Goal: Contribute content

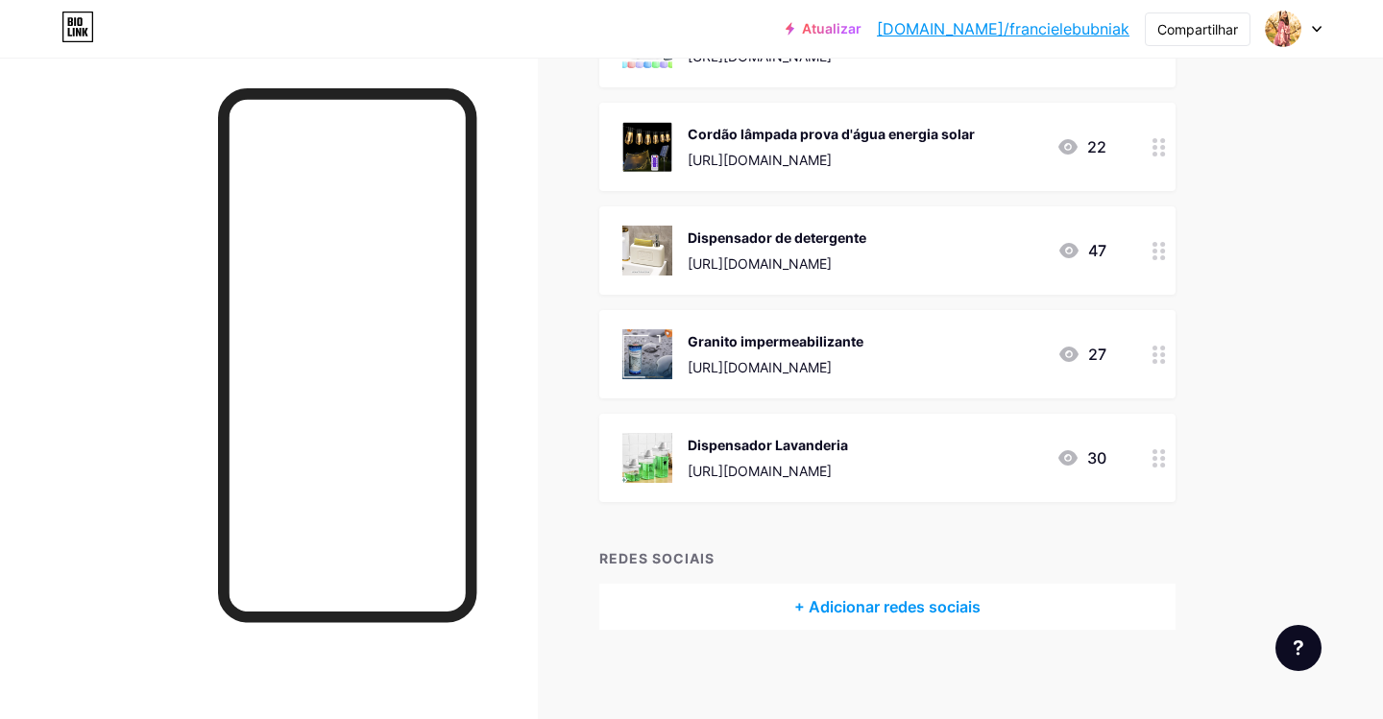
scroll to position [6418, 0]
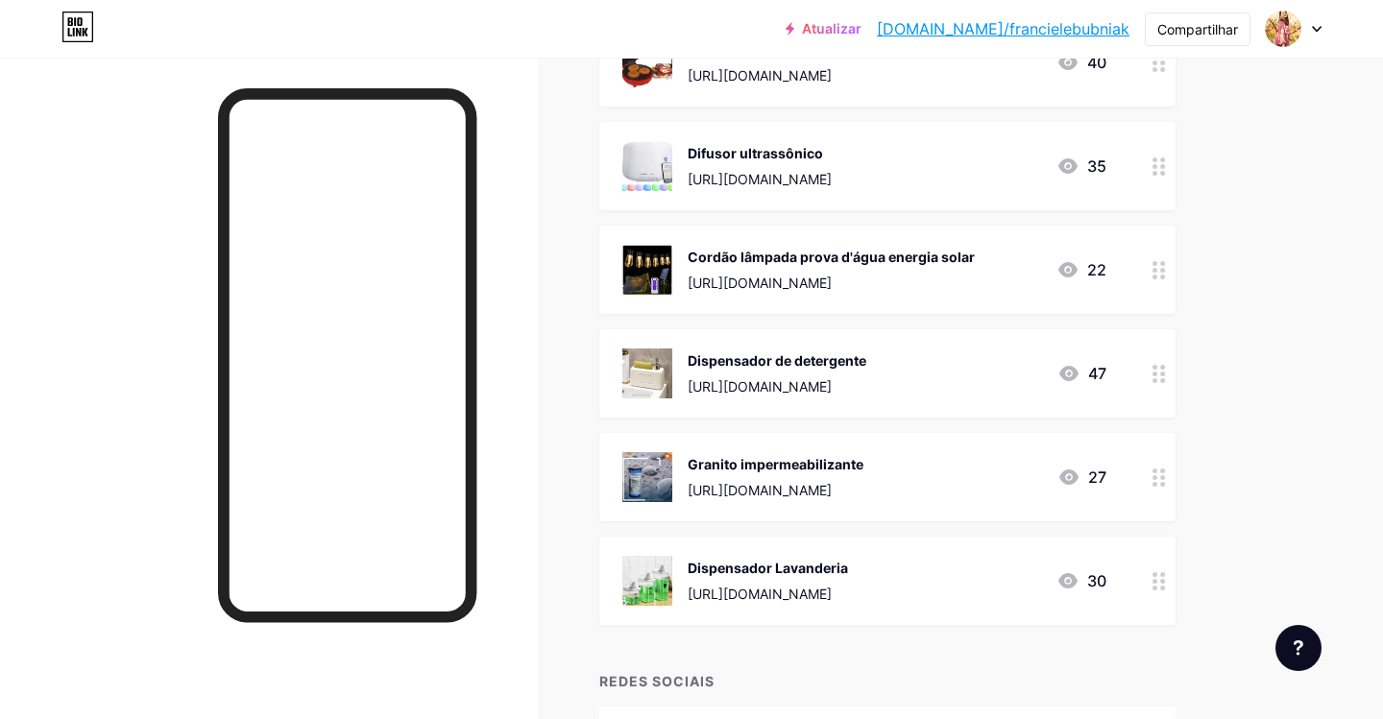
click at [806, 379] on font "[URL][DOMAIN_NAME]" at bounding box center [760, 386] width 144 height 16
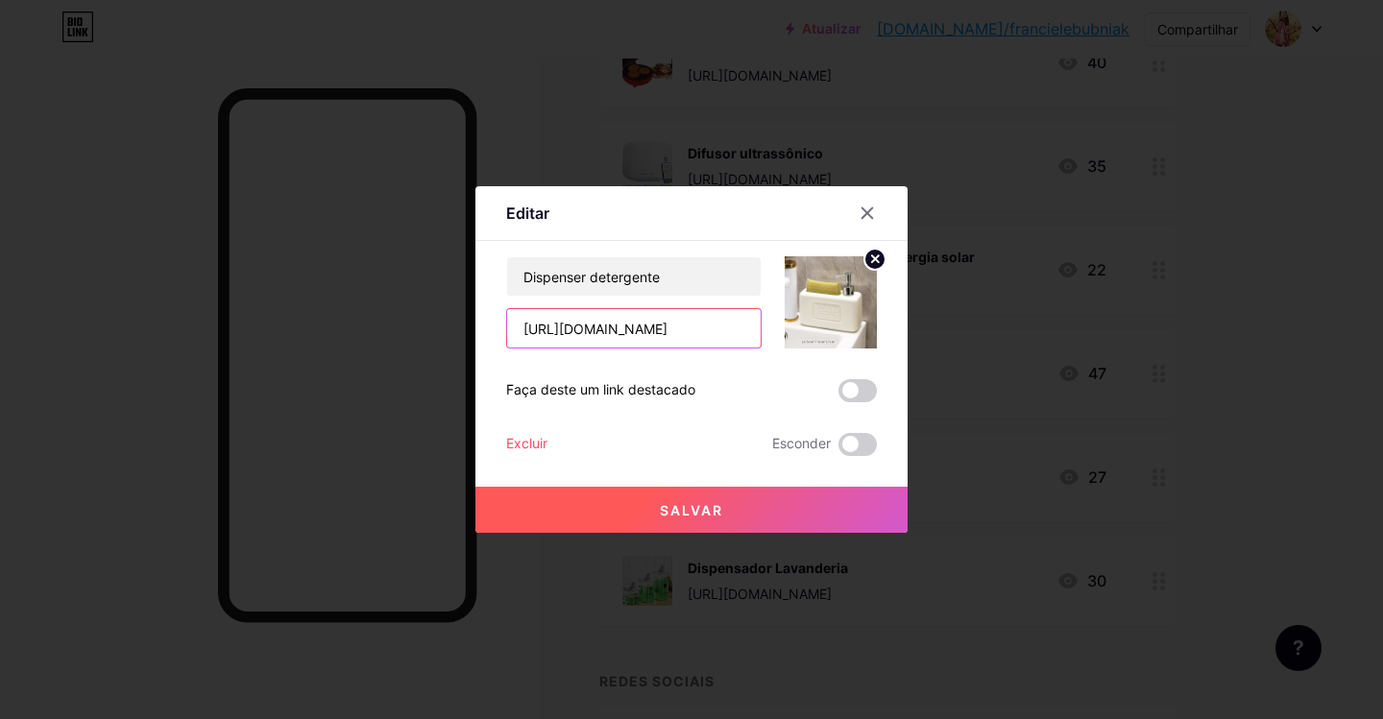
click at [656, 327] on input "[URL][DOMAIN_NAME]" at bounding box center [634, 328] width 254 height 38
click at [868, 208] on icon at bounding box center [867, 213] width 15 height 15
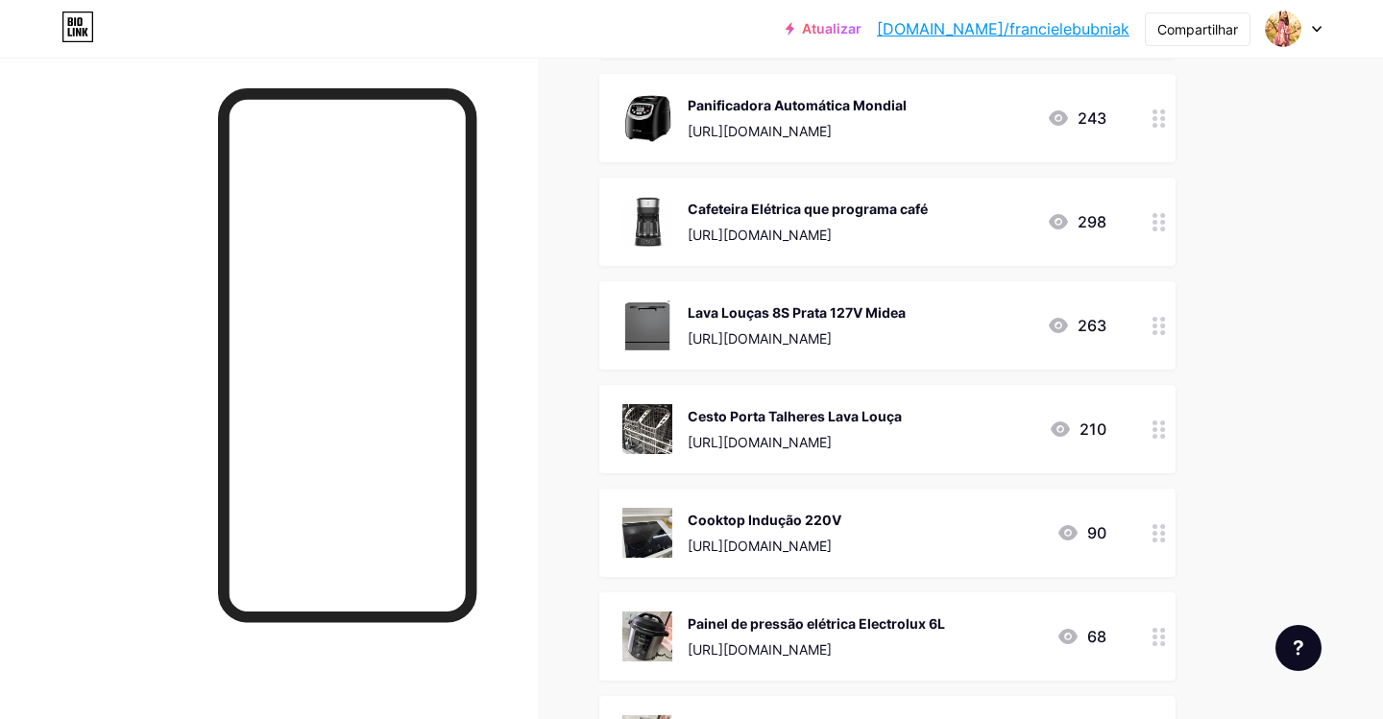
scroll to position [1101, 0]
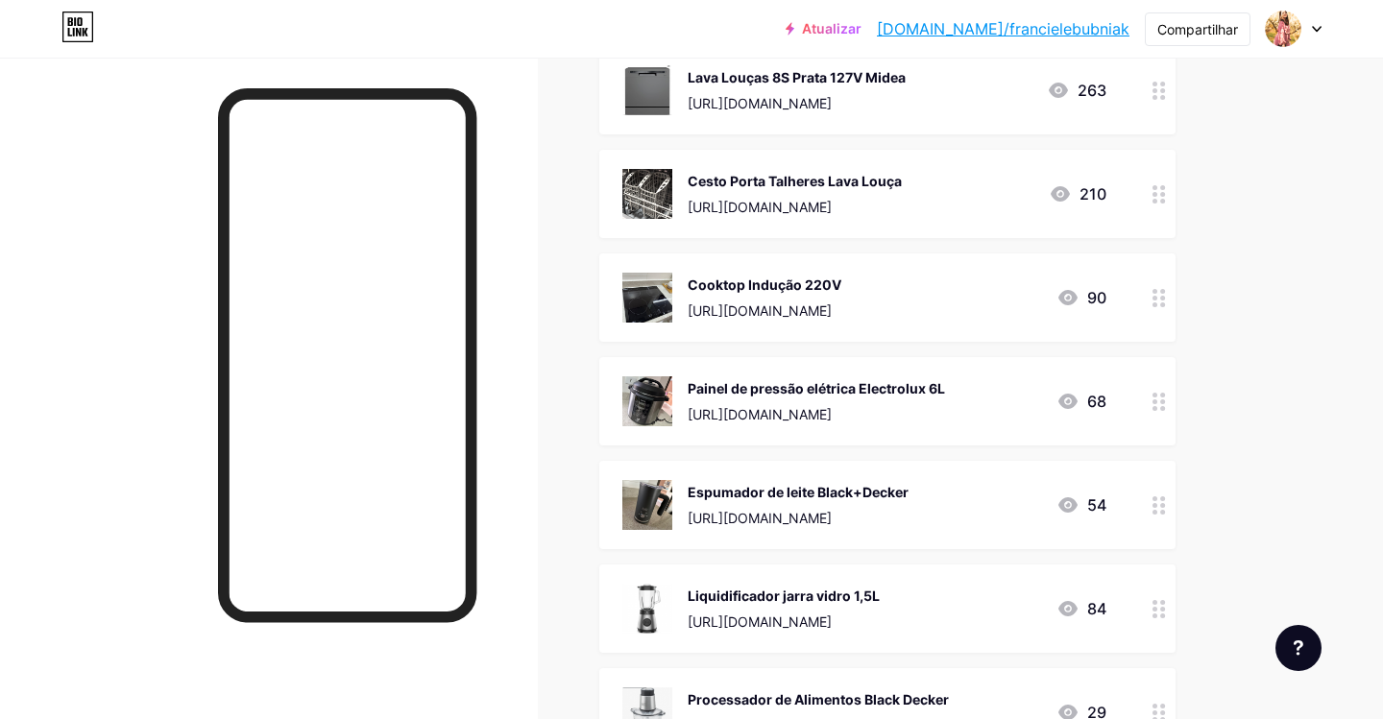
click at [660, 398] on img at bounding box center [647, 401] width 50 height 50
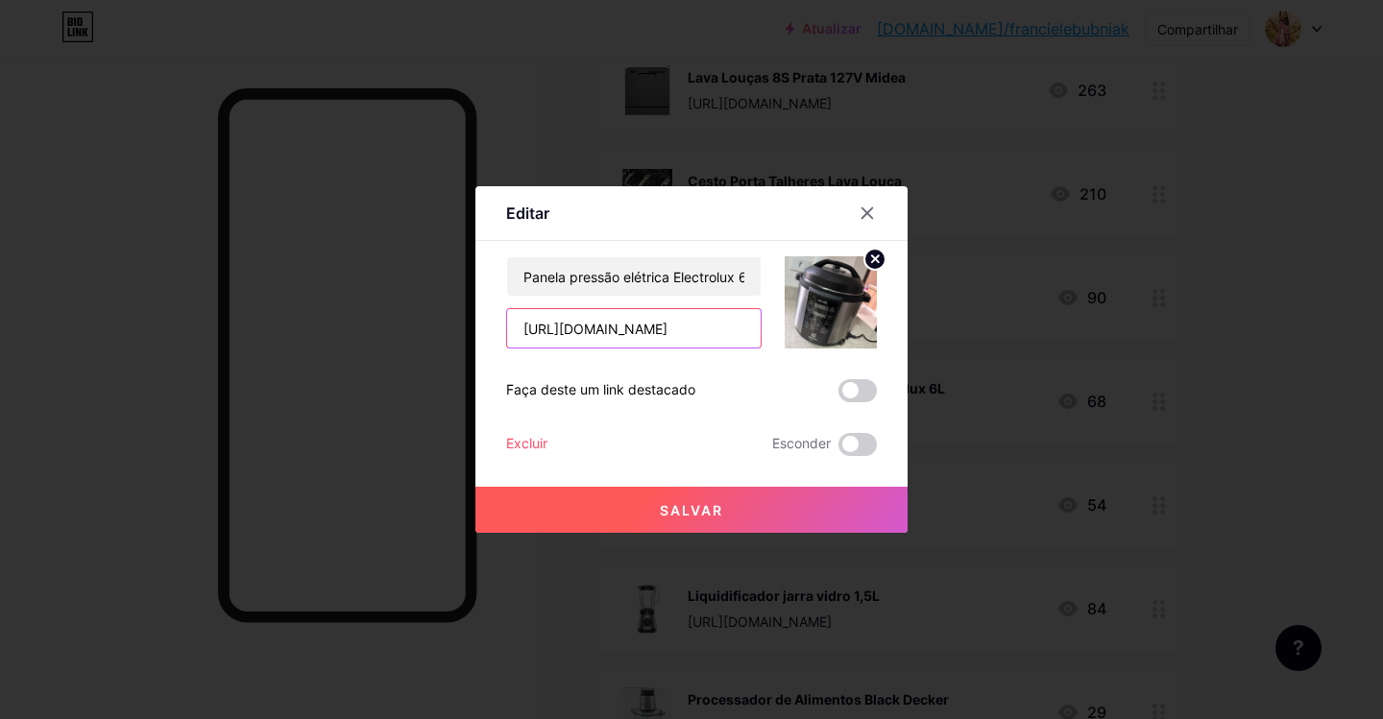
drag, startPoint x: 713, startPoint y: 333, endPoint x: 451, endPoint y: 332, distance: 261.2
click at [451, 332] on div "Editar Contente YouTube Reproduza vídeos do YouTube sem sair da sua página. ADI…" at bounding box center [691, 359] width 1383 height 719
click at [863, 212] on icon at bounding box center [867, 213] width 15 height 15
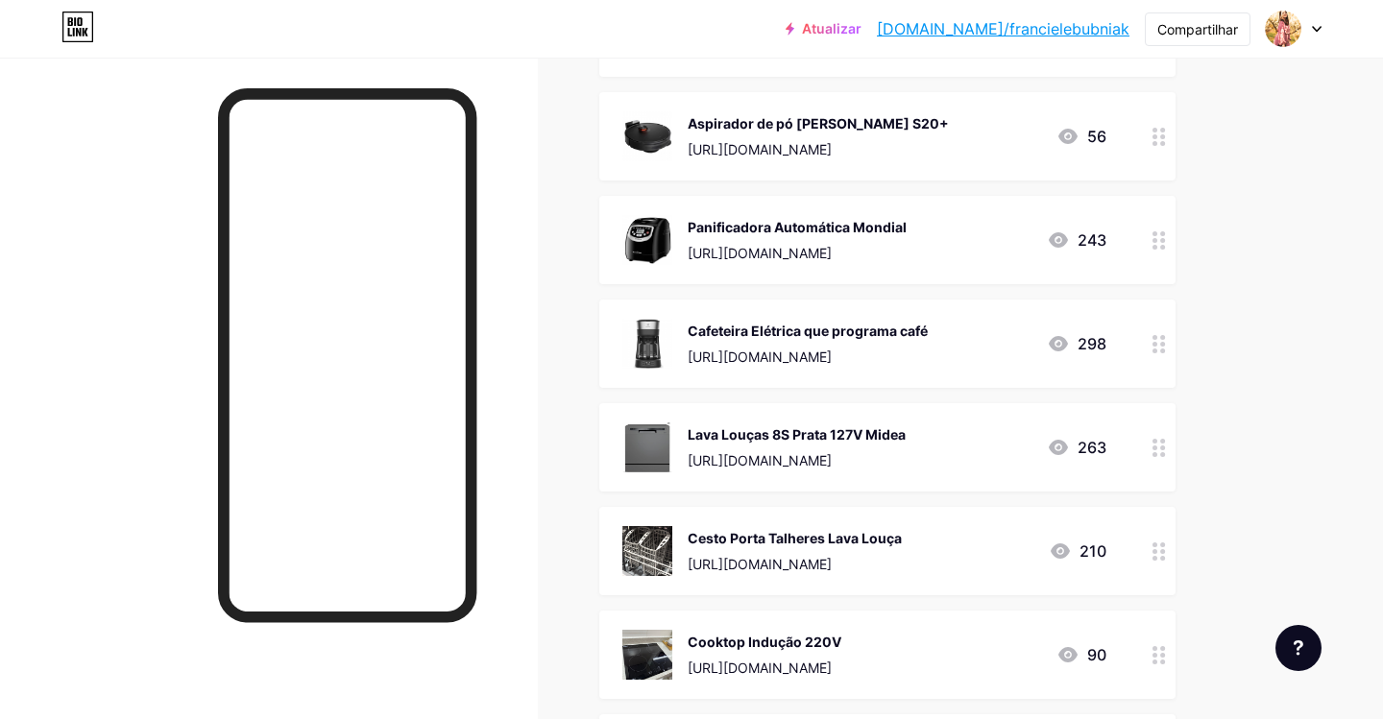
scroll to position [655, 0]
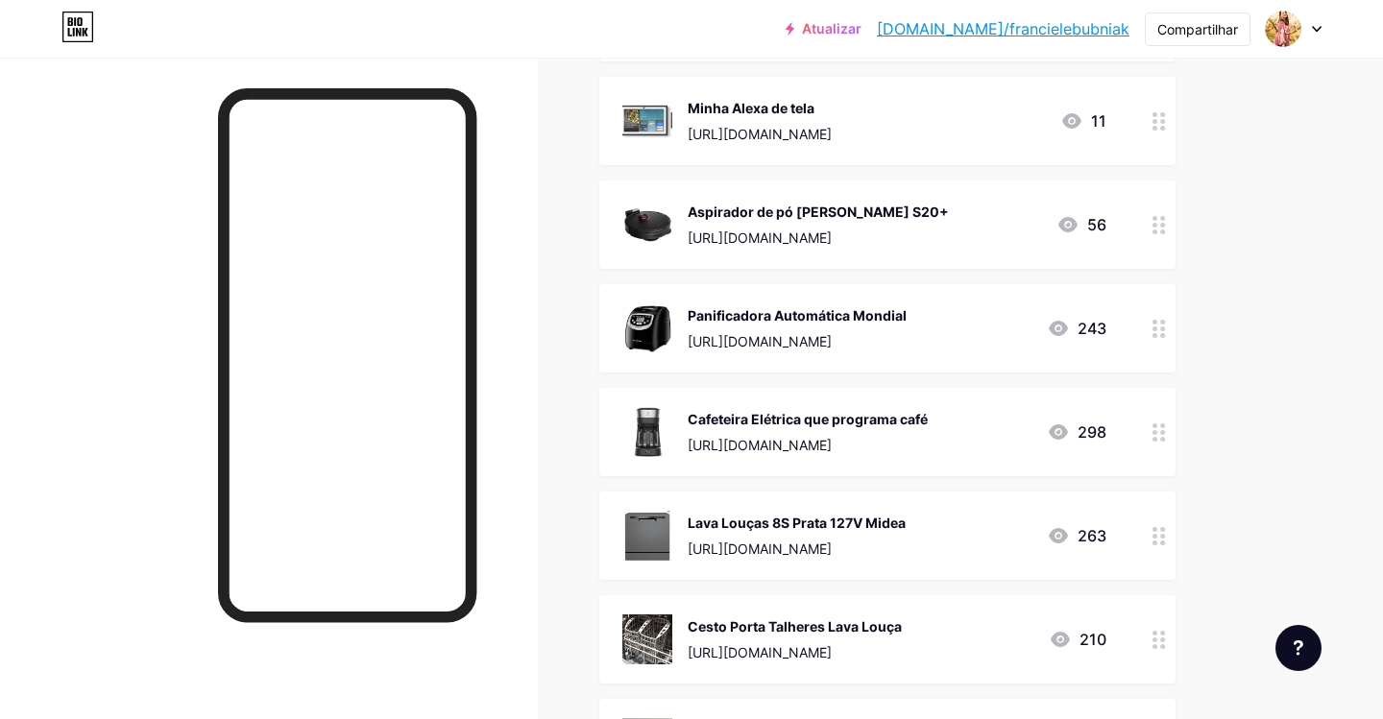
click at [658, 413] on img at bounding box center [647, 432] width 50 height 50
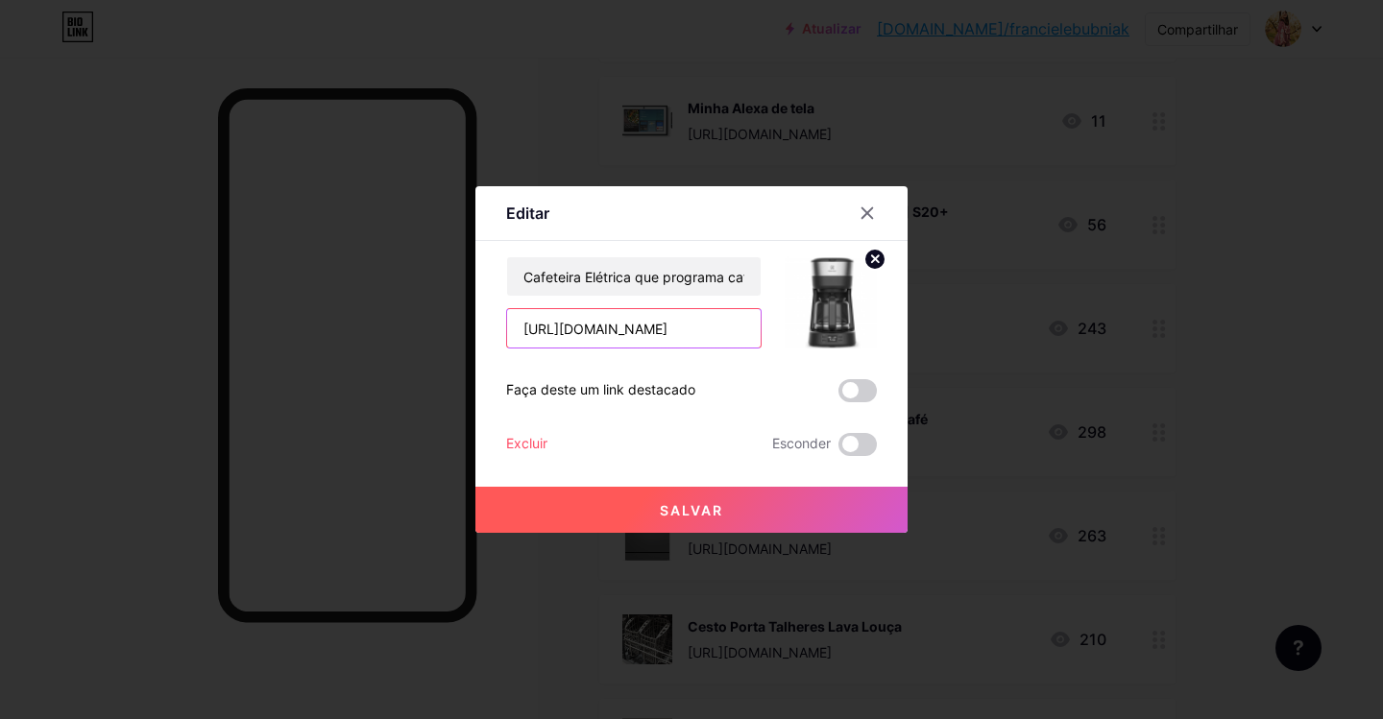
drag, startPoint x: 727, startPoint y: 334, endPoint x: 455, endPoint y: 325, distance: 271.9
click at [455, 325] on div "Editar Contente YouTube Reproduza vídeos do YouTube sem sair da sua página. ADI…" at bounding box center [691, 359] width 1383 height 719
click at [870, 211] on icon at bounding box center [867, 213] width 15 height 15
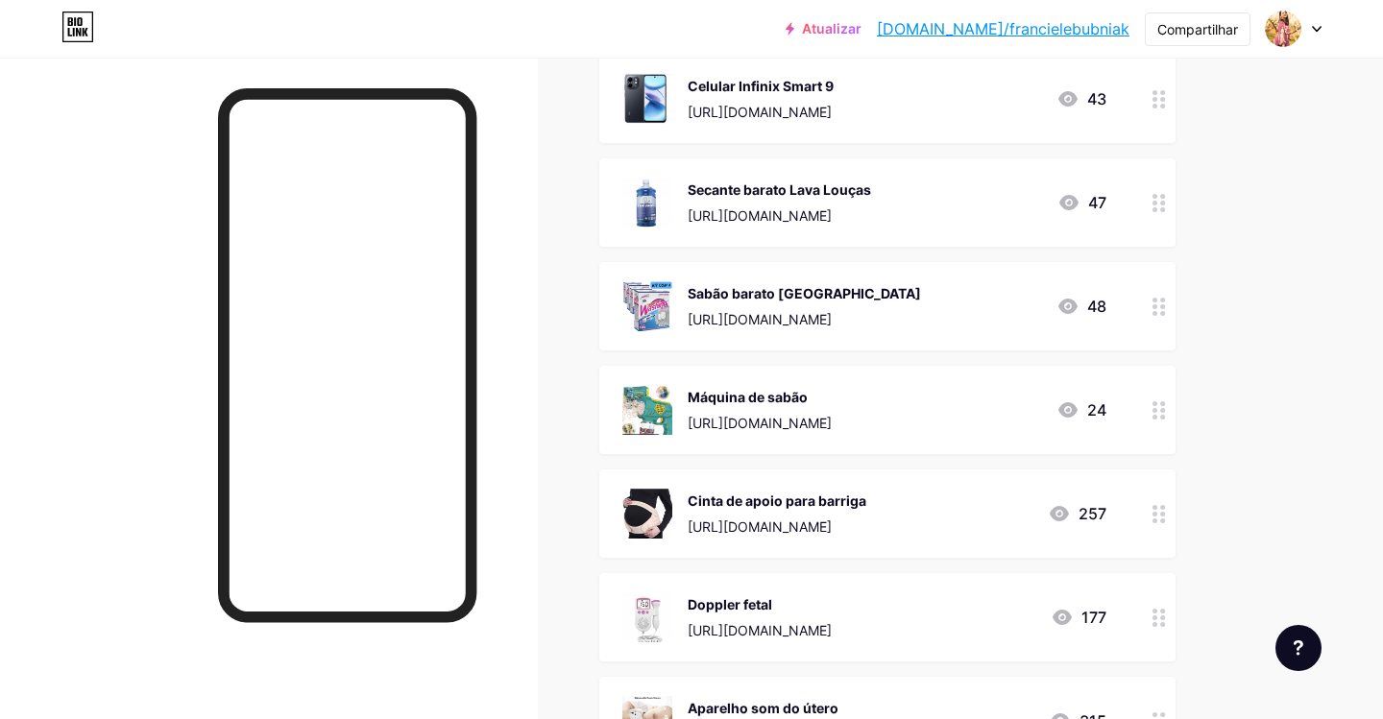
scroll to position [6547, 0]
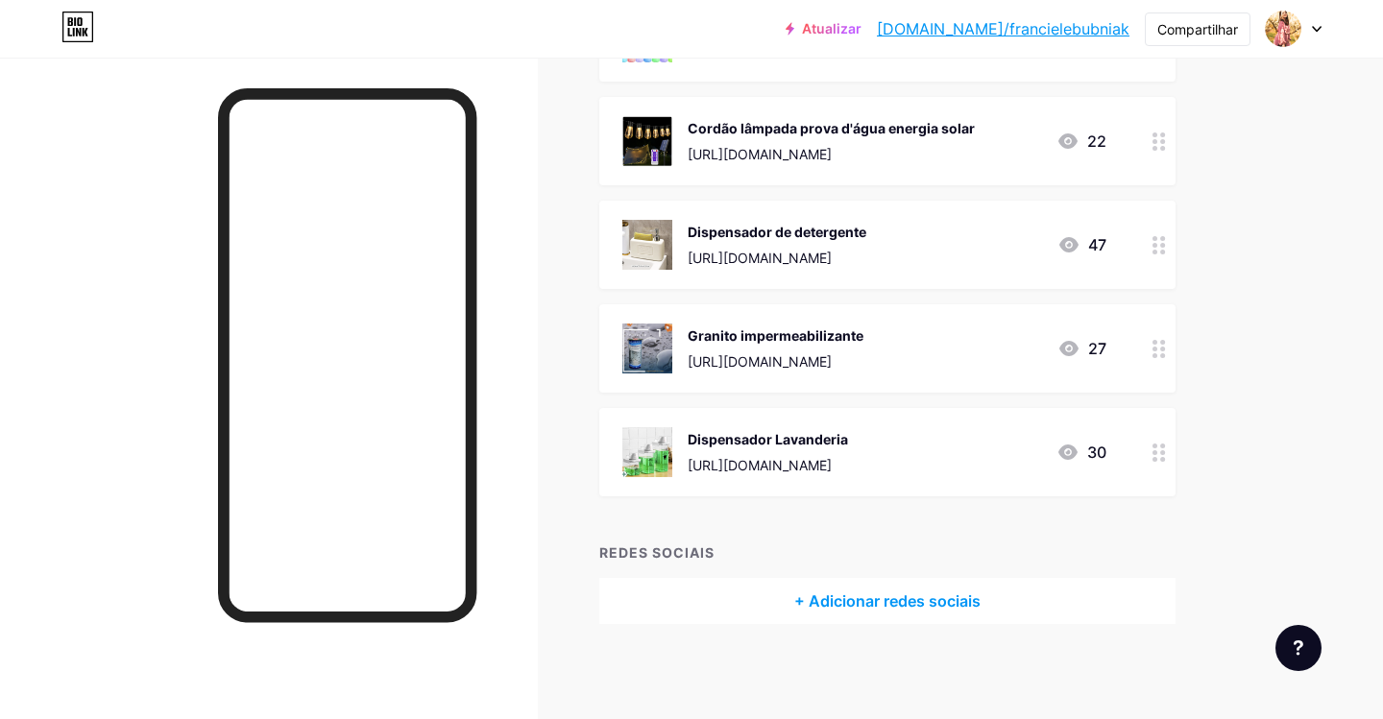
click at [789, 459] on font "[URL][DOMAIN_NAME]" at bounding box center [760, 465] width 144 height 16
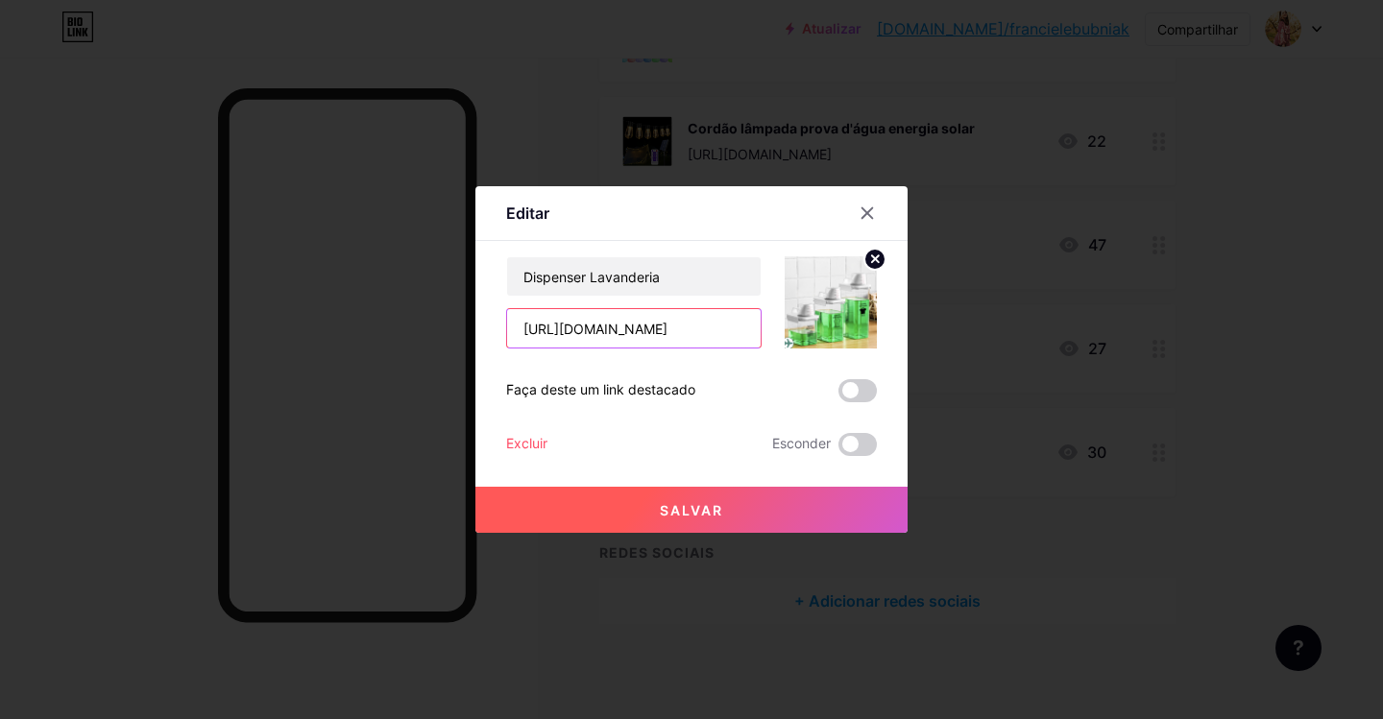
click at [731, 329] on input "[URL][DOMAIN_NAME]" at bounding box center [634, 328] width 254 height 38
